Goal: Information Seeking & Learning: Learn about a topic

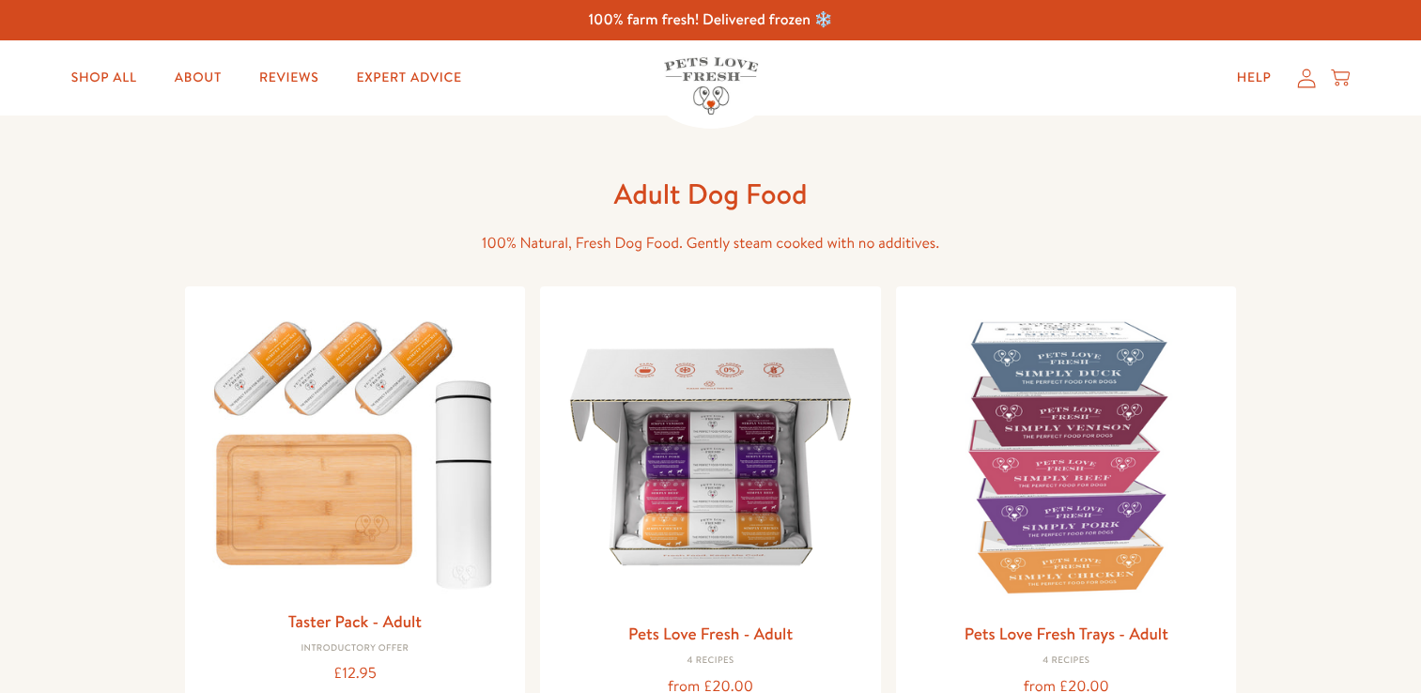
click at [698, 472] on img at bounding box center [710, 456] width 311 height 311
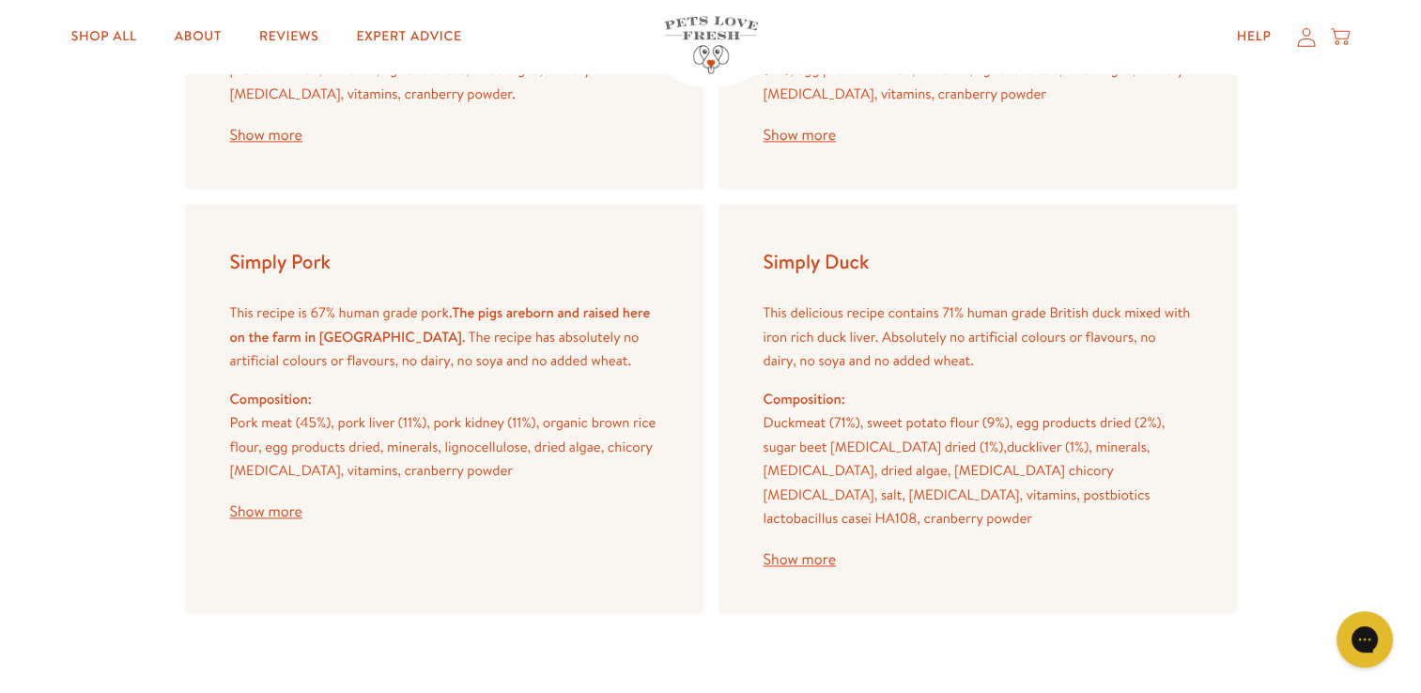
scroll to position [2511, 0]
click at [819, 550] on button "Show more" at bounding box center [799, 557] width 72 height 15
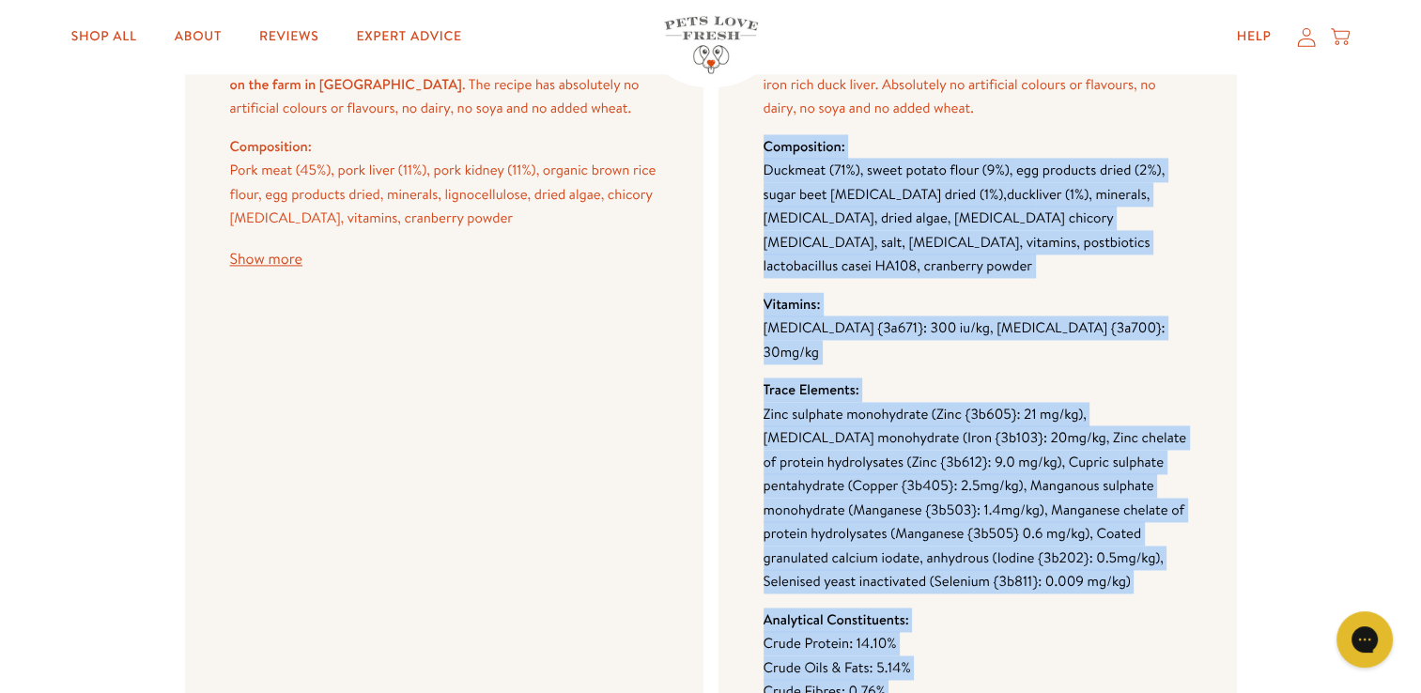
scroll to position [2915, 0]
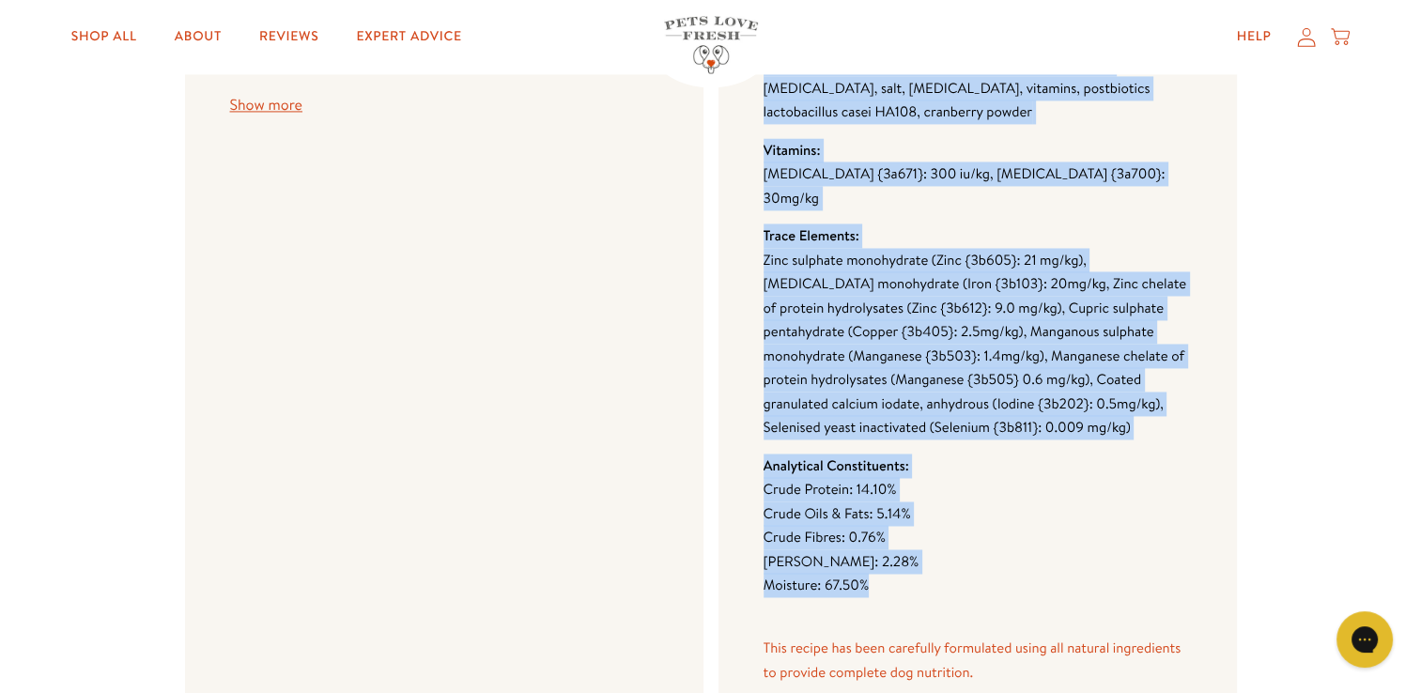
drag, startPoint x: 765, startPoint y: 389, endPoint x: 929, endPoint y: 532, distance: 218.2
click at [929, 532] on div "This delicious recipe contains 71% human grade British duck mixed with iron ric…" at bounding box center [977, 322] width 428 height 857
drag, startPoint x: 929, startPoint y: 532, endPoint x: 898, endPoint y: 486, distance: 56.0
click at [898, 525] on li "Crude Fibres: 0.76%" at bounding box center [977, 537] width 428 height 24
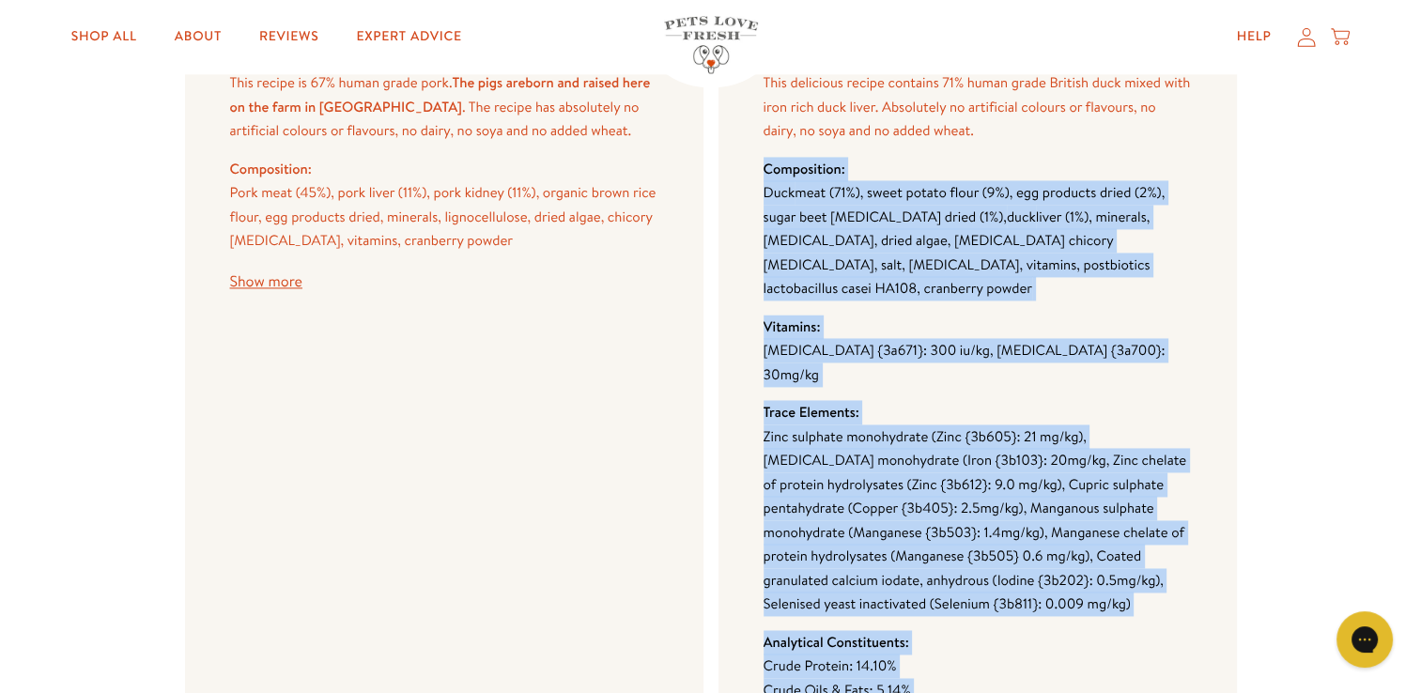
scroll to position [2698, 0]
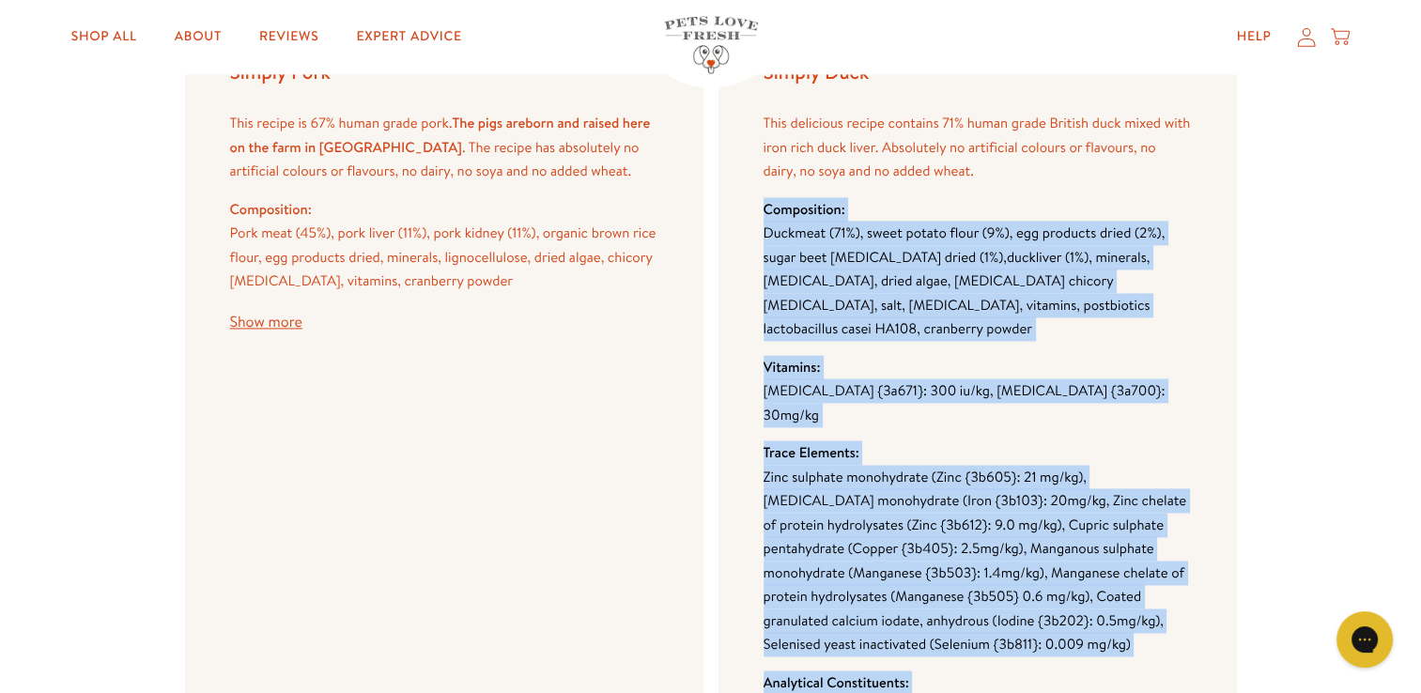
click at [960, 378] on p "Vitamin D {3a671}: 300 iu/kg, Vitamin E {3a700}: 30mg/kg" at bounding box center [977, 402] width 428 height 48
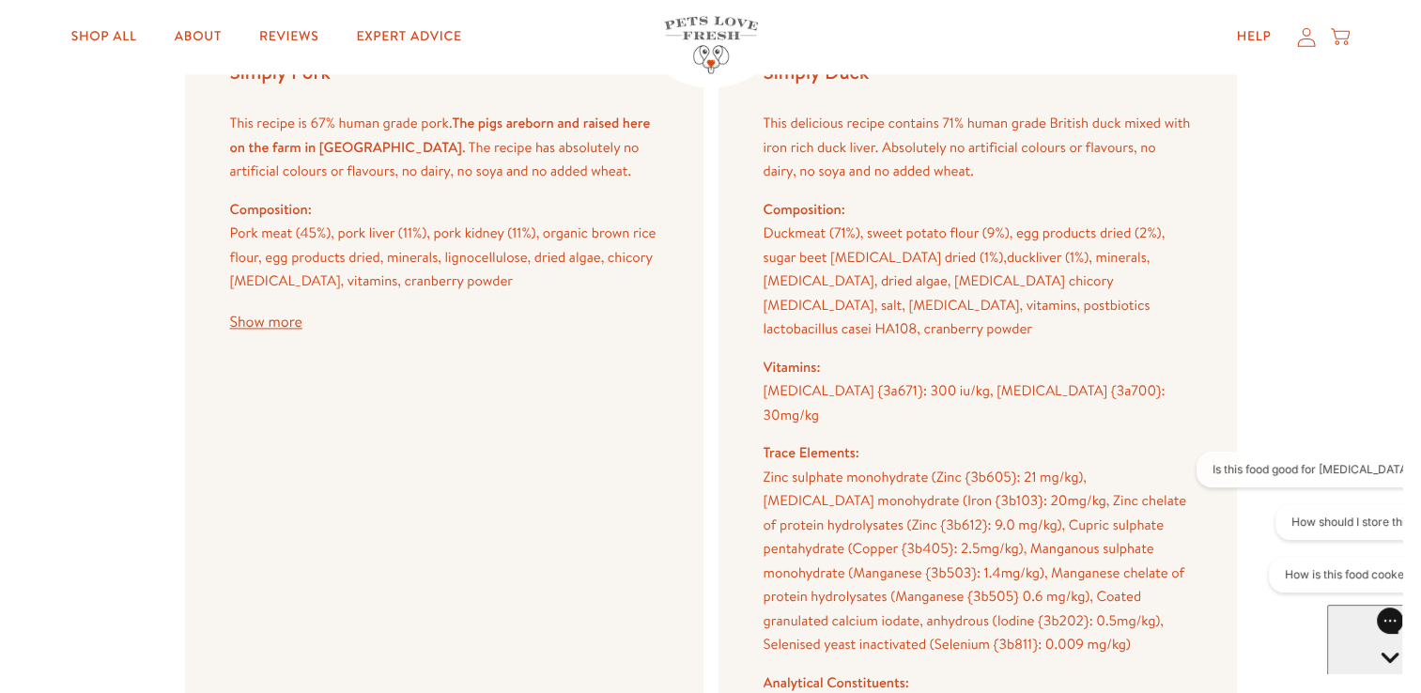
scroll to position [0, 0]
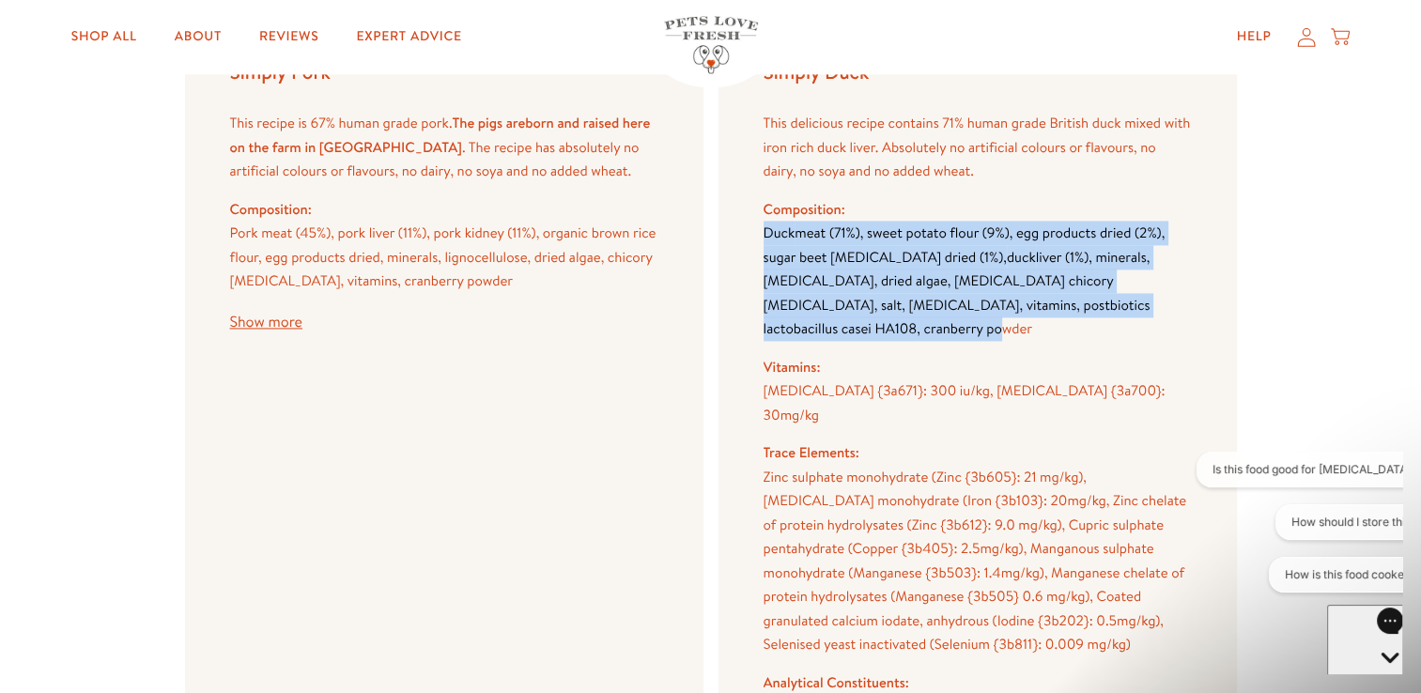
drag, startPoint x: 1104, startPoint y: 298, endPoint x: 767, endPoint y: 229, distance: 344.0
click at [767, 229] on p "Duck meat (71%), sweet potato flour (9%), egg products dried (2%), sugar beet p…" at bounding box center [977, 281] width 428 height 120
copy p "Duck meat (71%), sweet potato flour (9%), egg products dried (2%), sugar beet p…"
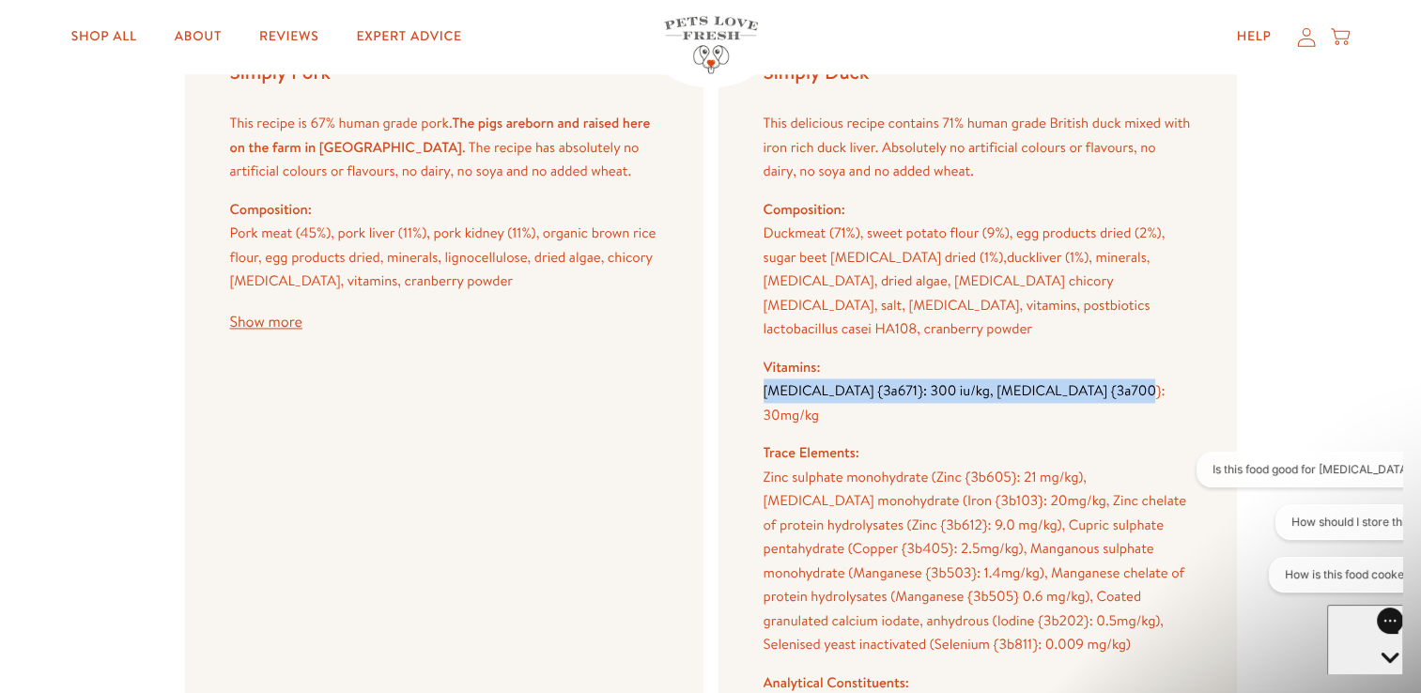
drag, startPoint x: 1123, startPoint y: 364, endPoint x: 766, endPoint y: 366, distance: 356.8
click at [766, 378] on p "Vitamin D {3a671}: 300 iu/kg, Vitamin E {3a700}: 30mg/kg" at bounding box center [977, 402] width 428 height 48
copy span "Vitamin D {3a671}: 300 iu/kg, Vitamin E {3a700}: 30mg/kg"
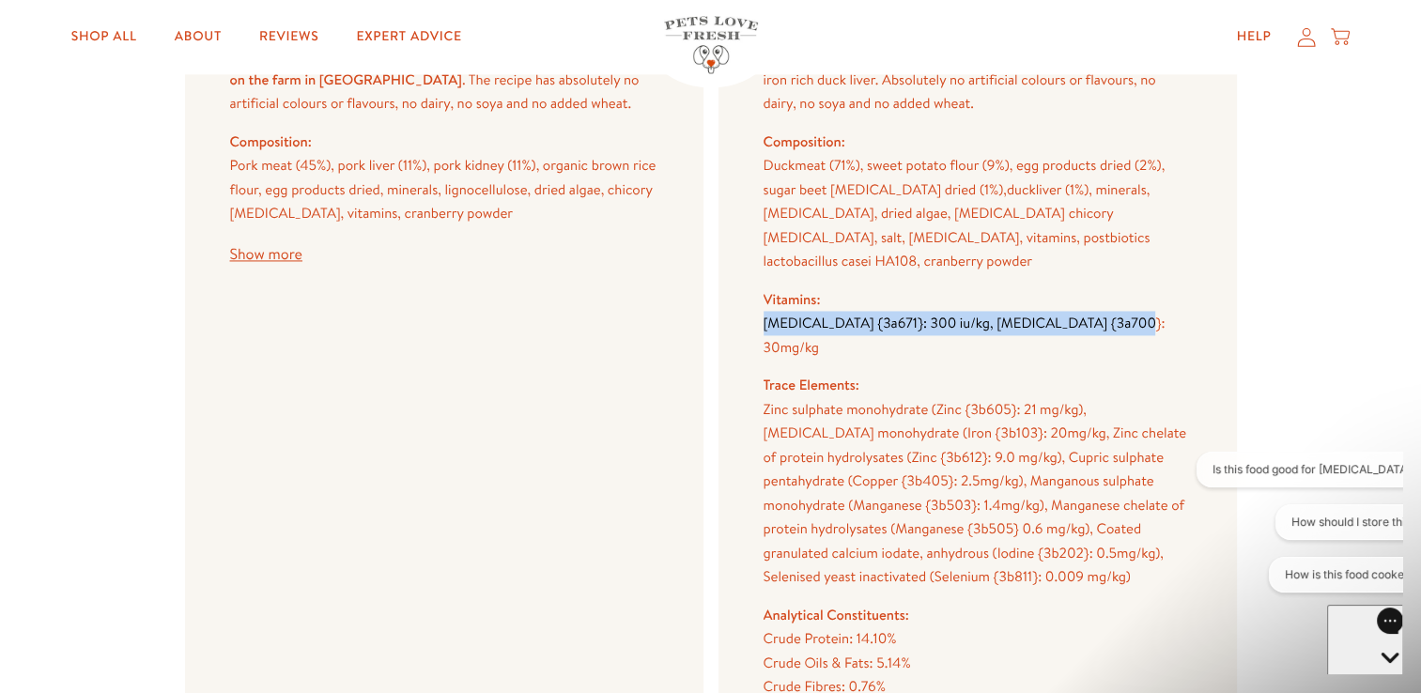
drag, startPoint x: 1040, startPoint y: 531, endPoint x: 763, endPoint y: 366, distance: 322.5
click at [763, 397] on p "Zinc sulphate monohydrate (Zinc {3b605}: 21 mg/kg), Iron (II) sulphate monohydr…" at bounding box center [977, 493] width 428 height 192
copy span "Zinc sulphate monohydrate (Zinc {3b605}: 21 mg/kg), Iron (II) sulphate monohydr…"
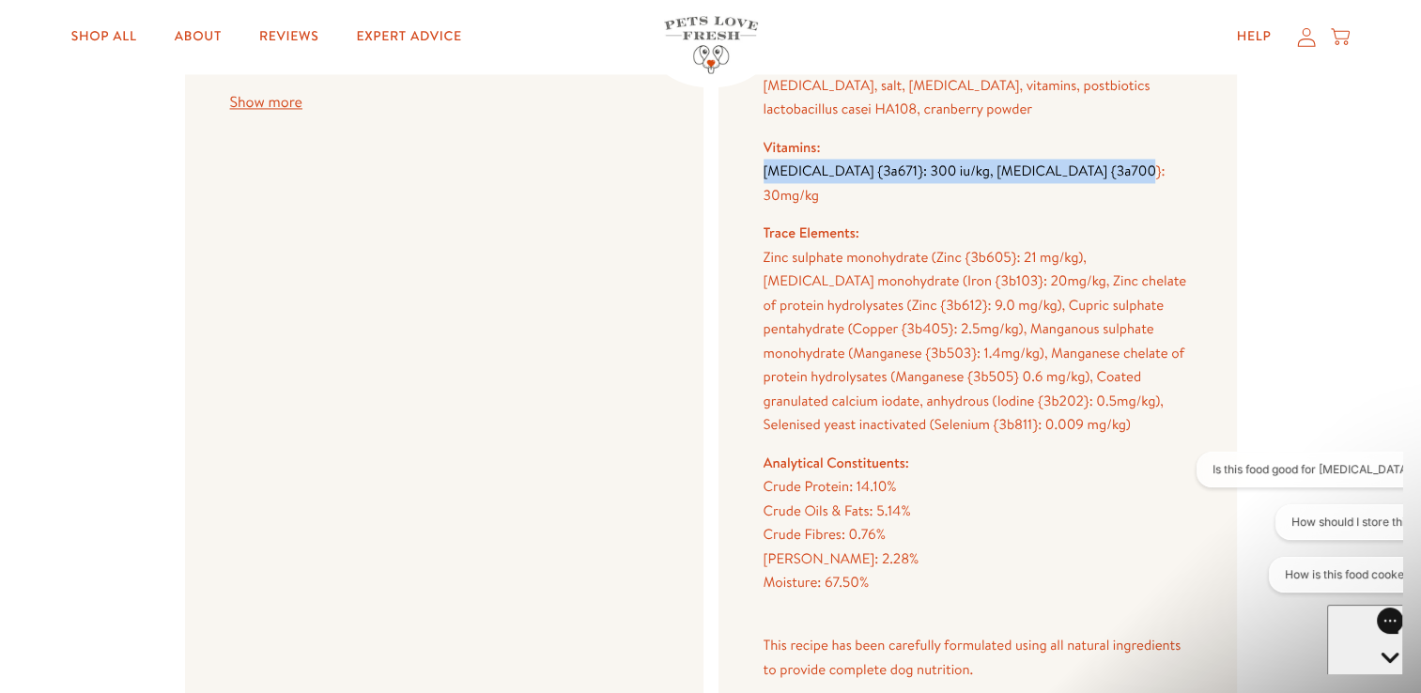
scroll to position [2926, 0]
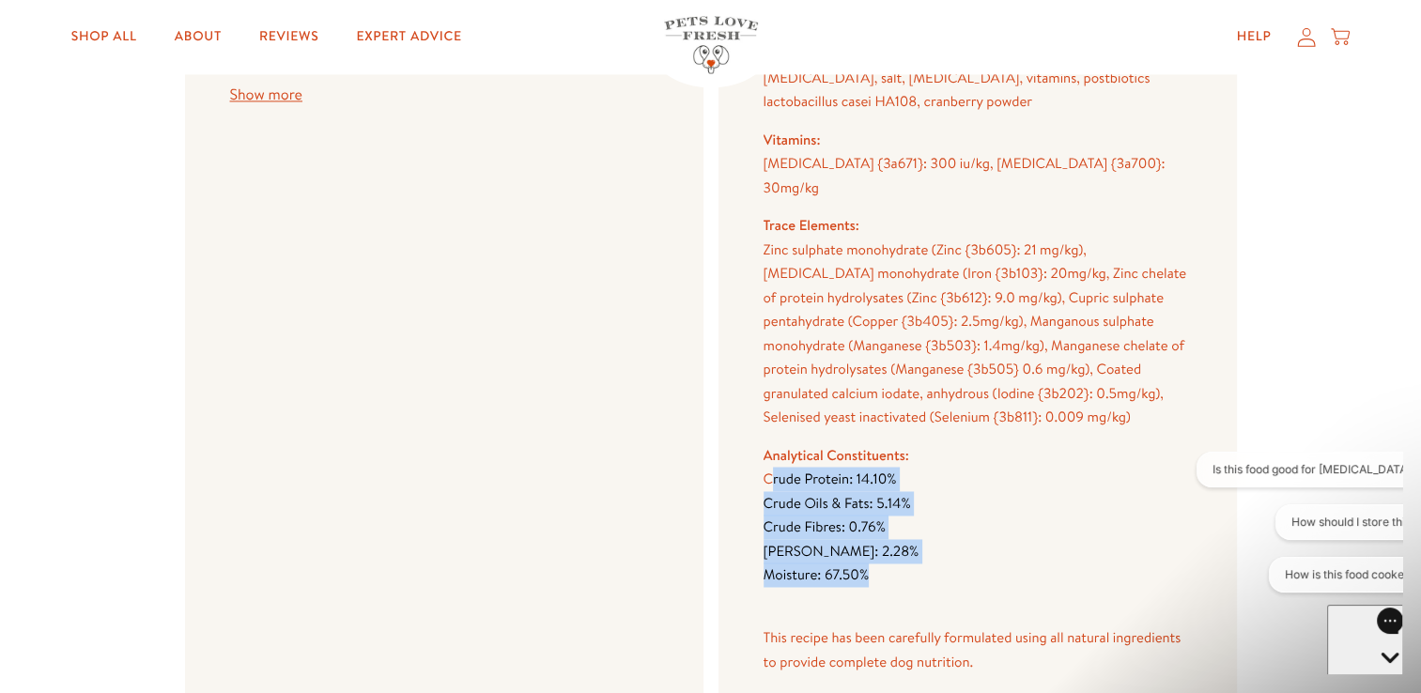
drag, startPoint x: 888, startPoint y: 521, endPoint x: 768, endPoint y: 436, distance: 147.5
click at [768, 467] on ul "Crude Protein: 14.10% Crude Oils & Fats: 5.14% Crude Fibres: 0.76% Crude Ash: 2…" at bounding box center [977, 527] width 428 height 120
copy ul "rude Protein: 14.10% Crude Oils & Fats: 5.14% Crude Fibres: 0.76% Crude Ash: 2.…"
